Goal: Find specific page/section: Find specific page/section

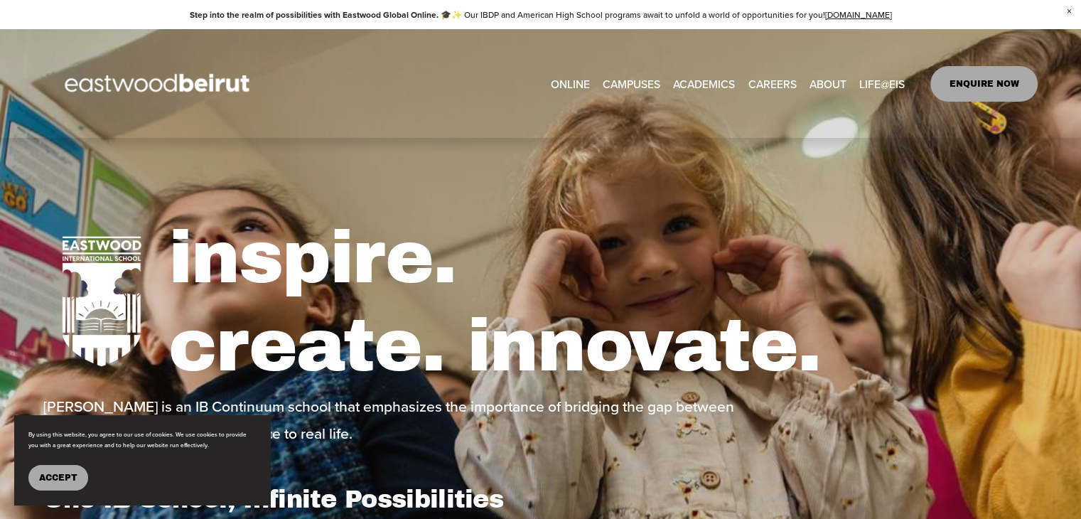
click at [765, 85] on link "CAREERS" at bounding box center [771, 83] width 48 height 22
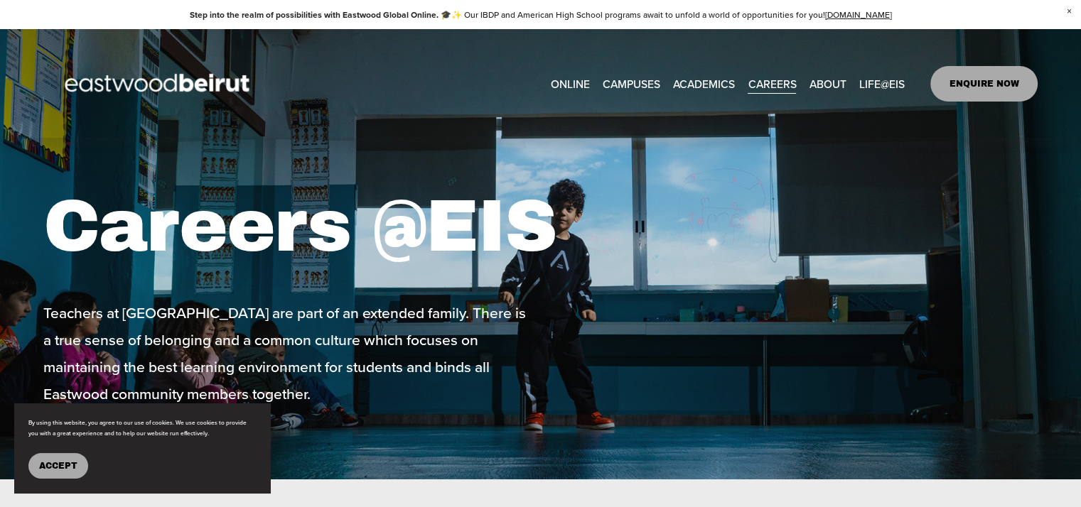
click at [760, 80] on link "CAREERS" at bounding box center [771, 83] width 48 height 22
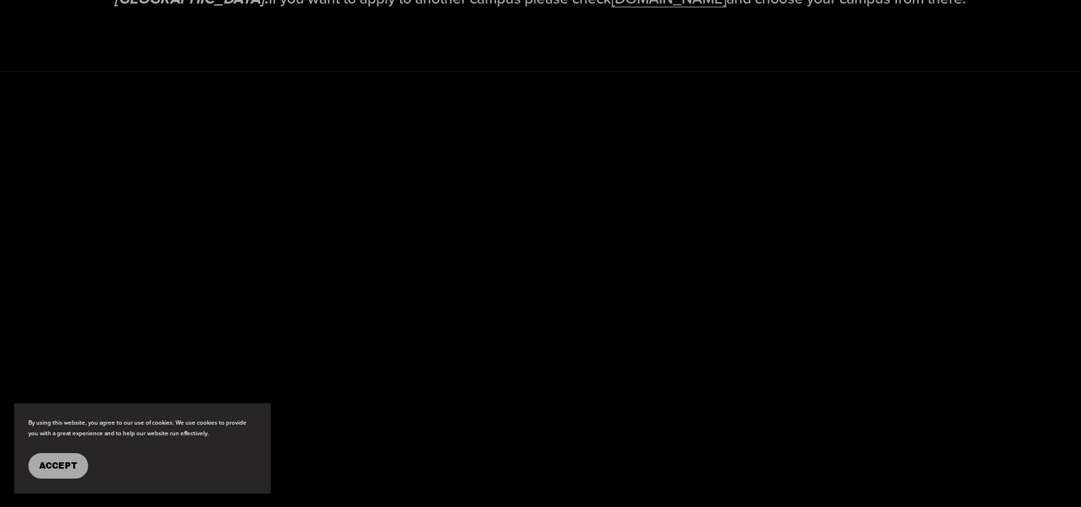
scroll to position [2416, 0]
